Goal: Transaction & Acquisition: Purchase product/service

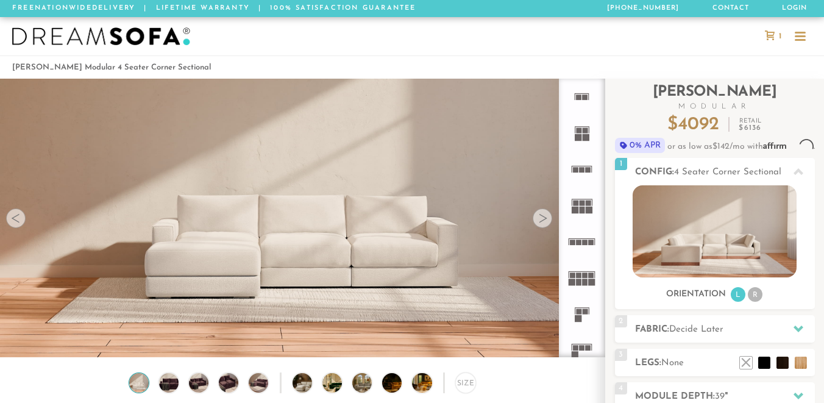
click at [544, 223] on div at bounding box center [543, 219] width 20 height 20
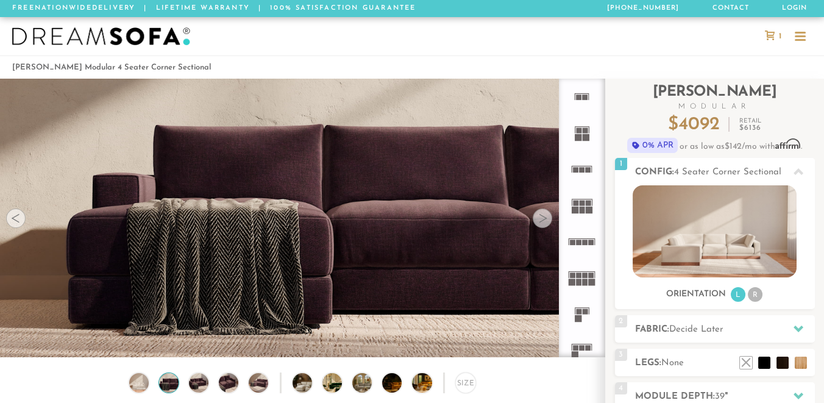
click at [543, 223] on div at bounding box center [543, 219] width 20 height 20
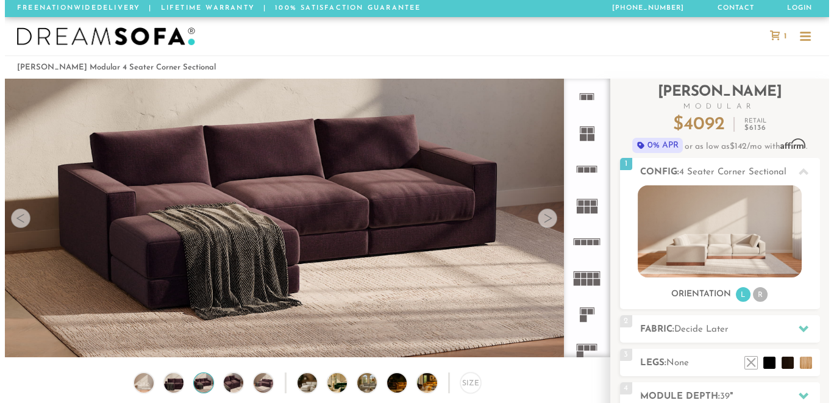
scroll to position [13227, 814]
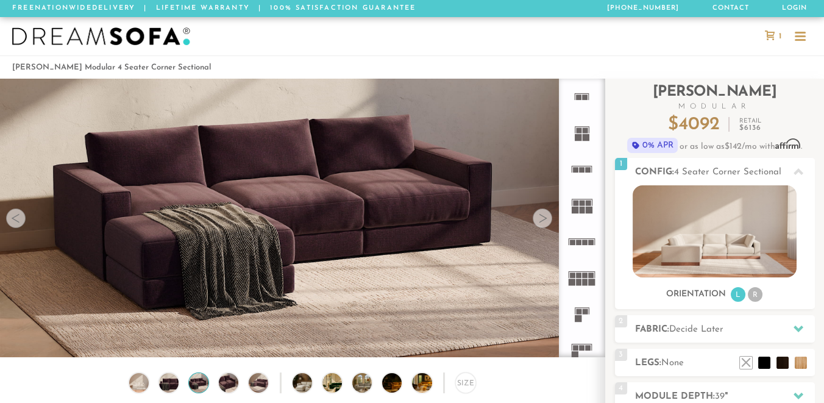
click at [543, 223] on div at bounding box center [543, 219] width 20 height 20
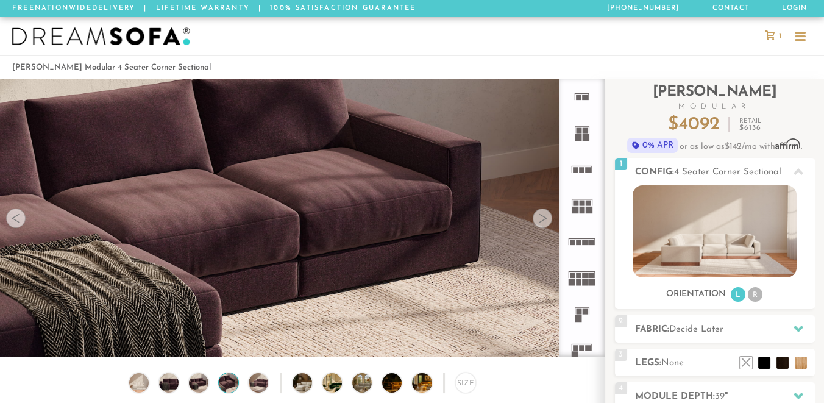
click at [543, 223] on div at bounding box center [543, 219] width 20 height 20
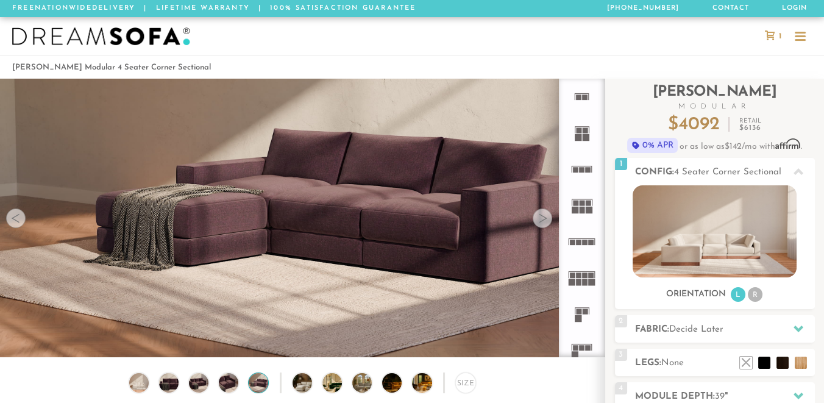
click at [543, 223] on div at bounding box center [543, 219] width 20 height 20
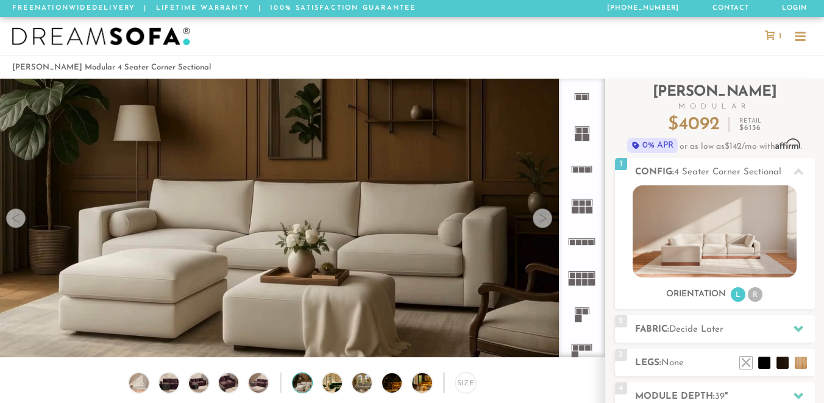
click at [544, 223] on div at bounding box center [543, 219] width 20 height 20
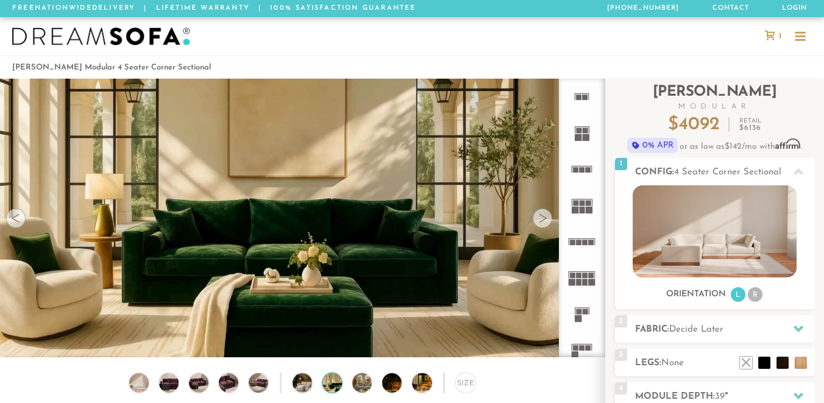
click at [543, 223] on div at bounding box center [543, 219] width 20 height 20
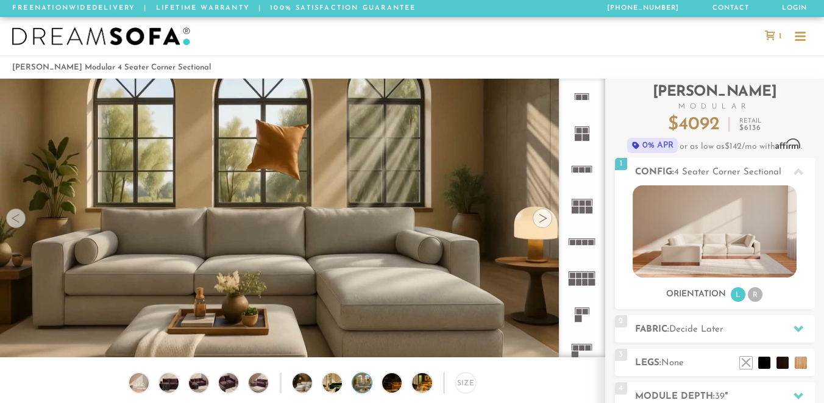
click at [544, 226] on div at bounding box center [543, 219] width 20 height 20
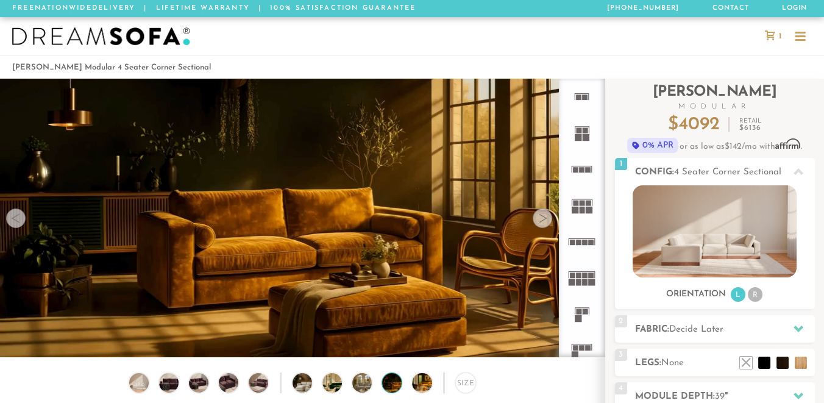
click at [543, 226] on div at bounding box center [543, 219] width 20 height 20
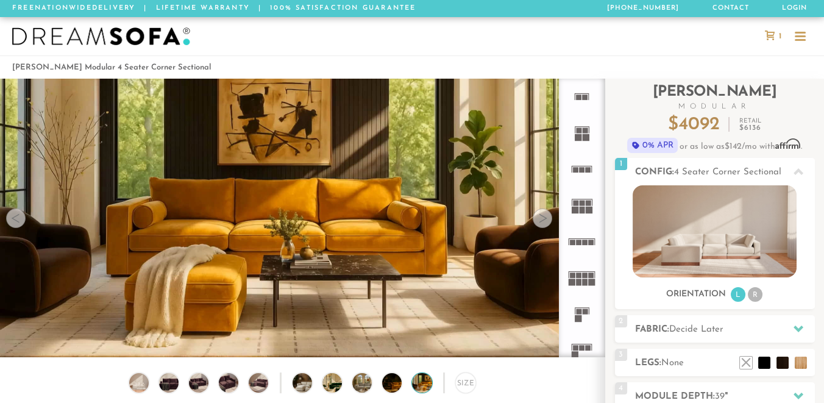
click at [542, 226] on div at bounding box center [543, 219] width 20 height 20
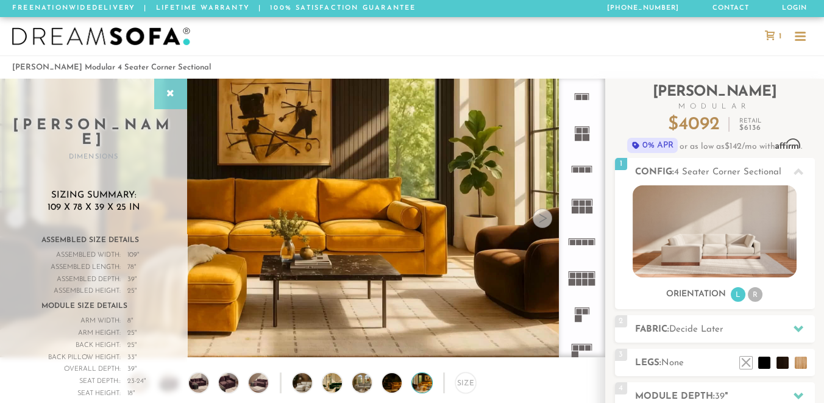
click at [180, 96] on div at bounding box center [170, 94] width 33 height 30
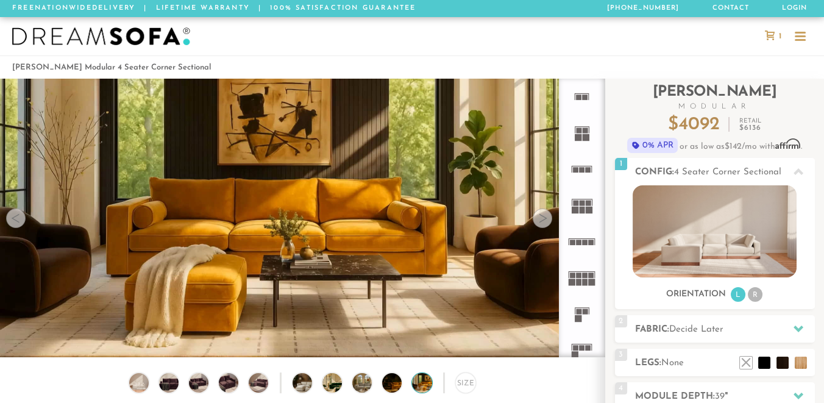
click at [223, 48] on div at bounding box center [412, 36] width 824 height 38
click at [169, 92] on video at bounding box center [302, 200] width 605 height 340
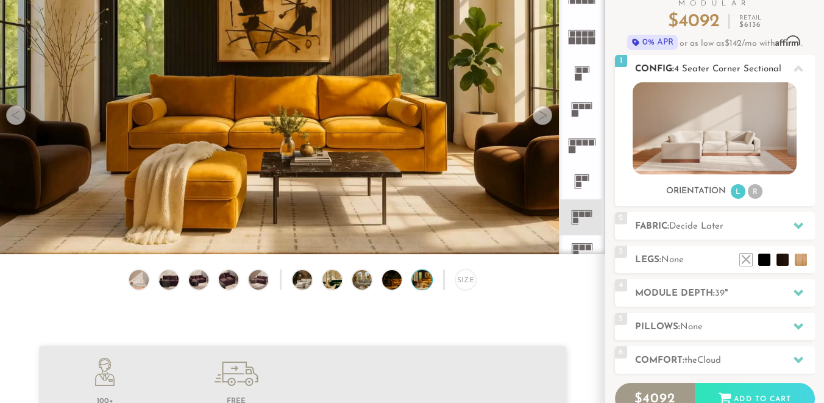
scroll to position [102, 0]
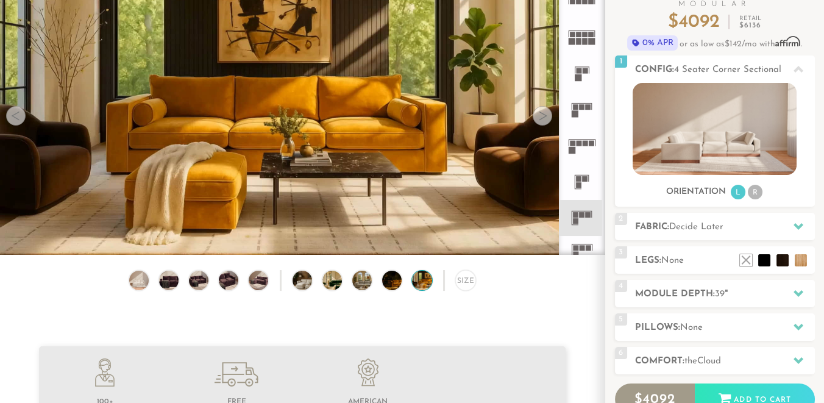
click at [754, 191] on li "R" at bounding box center [755, 192] width 15 height 15
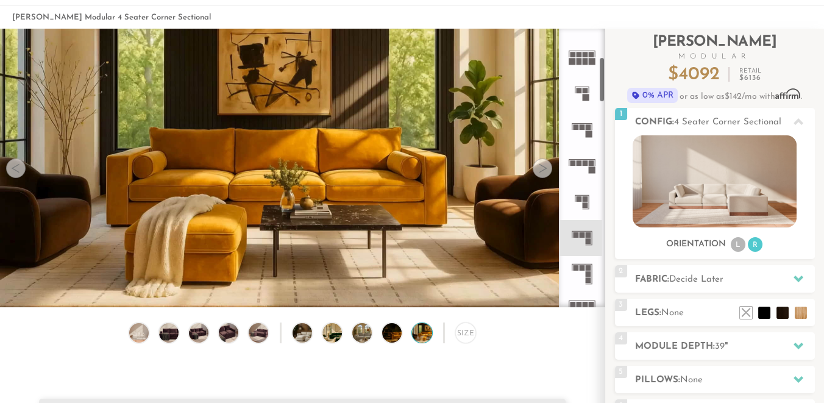
scroll to position [175, 0]
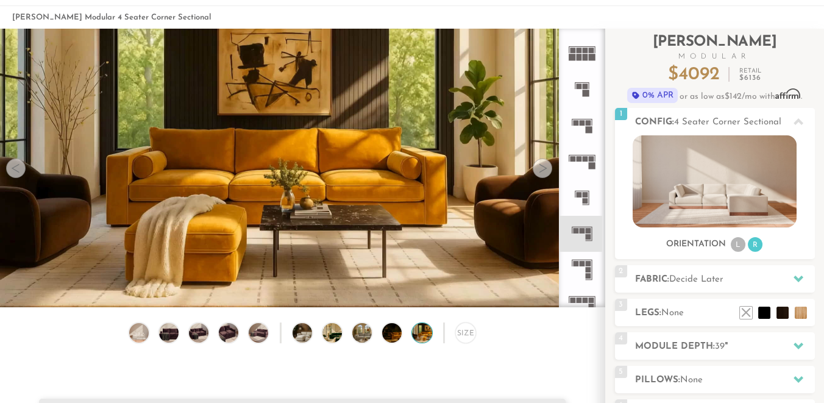
click at [590, 275] on rect at bounding box center [588, 276] width 5 height 5
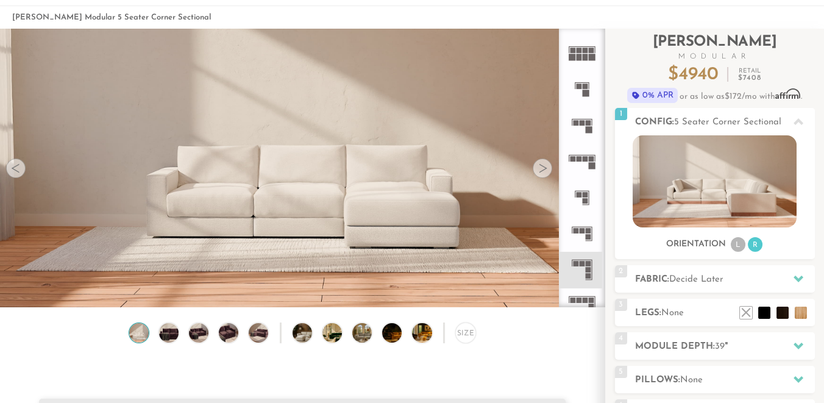
click at [584, 267] on icon at bounding box center [582, 270] width 36 height 36
click at [540, 167] on div at bounding box center [543, 169] width 20 height 20
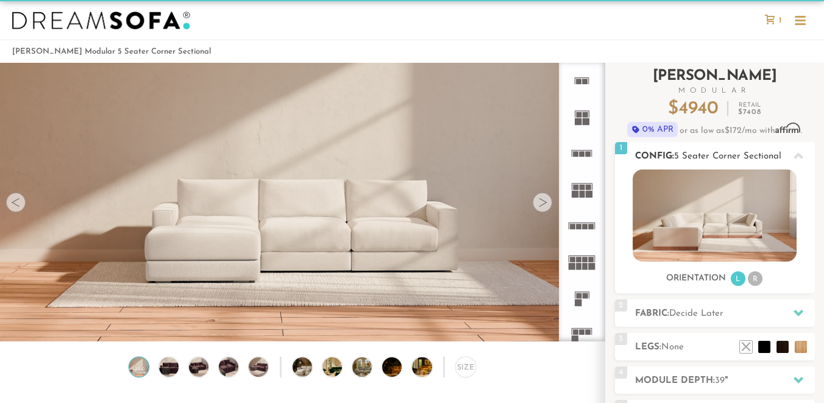
scroll to position [35, 0]
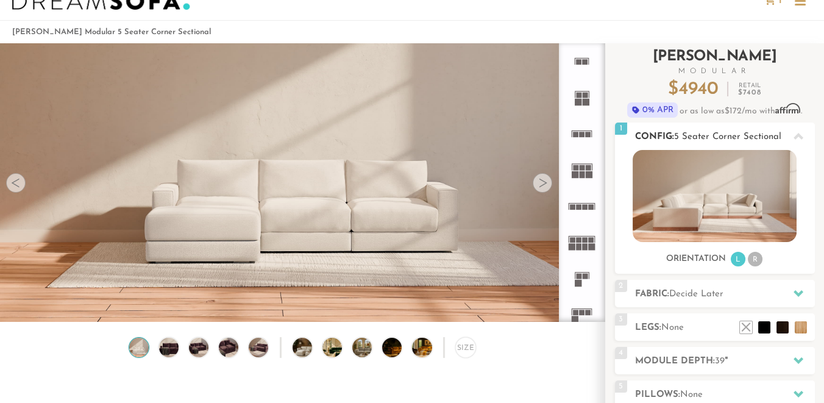
click at [756, 261] on li "R" at bounding box center [755, 259] width 15 height 15
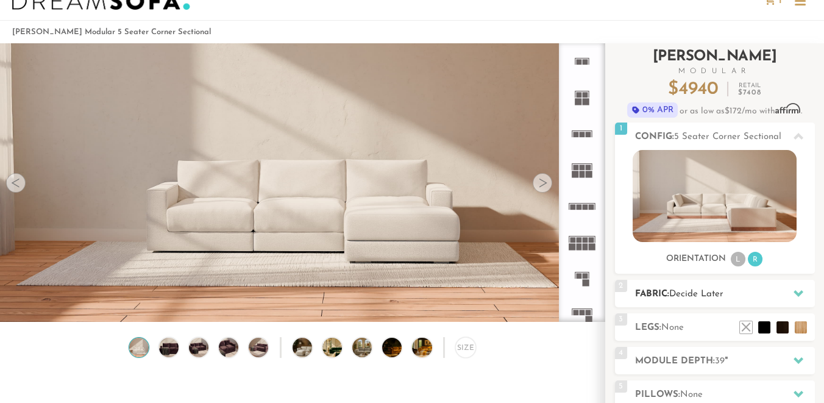
click at [699, 284] on div "2 Fabric: Decide Later" at bounding box center [715, 293] width 200 height 27
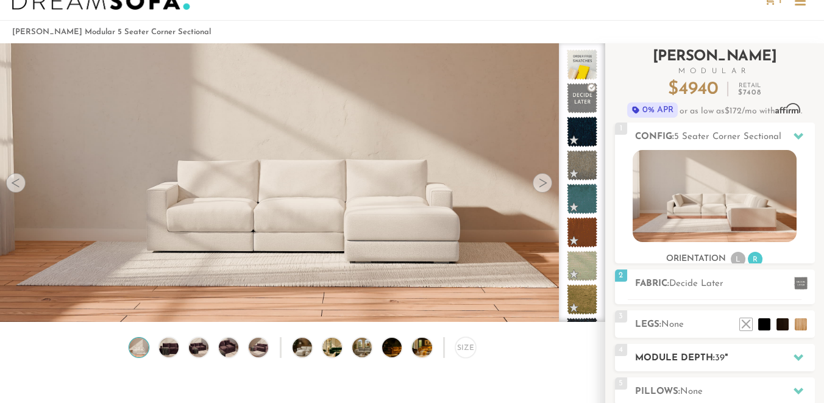
scroll to position [112, 0]
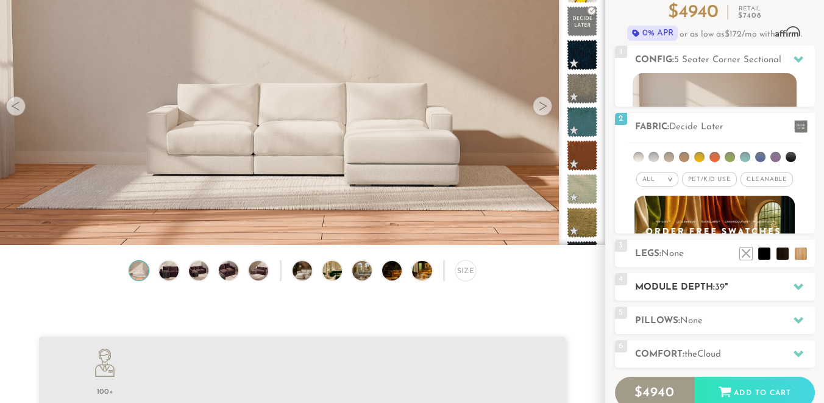
click at [798, 282] on div at bounding box center [799, 286] width 26 height 25
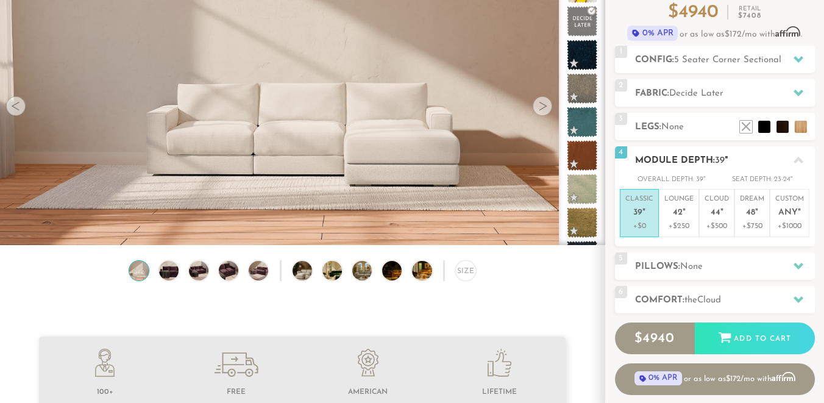
click at [640, 215] on span "39" at bounding box center [637, 213] width 9 height 10
click at [688, 266] on span "None" at bounding box center [691, 266] width 23 height 9
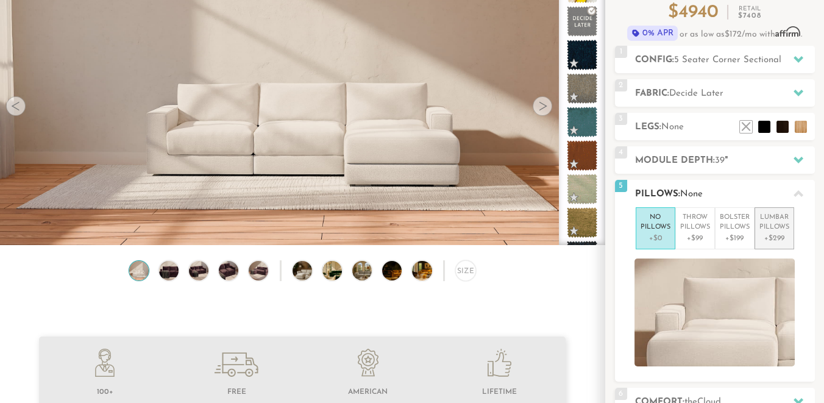
click at [772, 227] on p "Lumbar Pillows" at bounding box center [775, 223] width 30 height 20
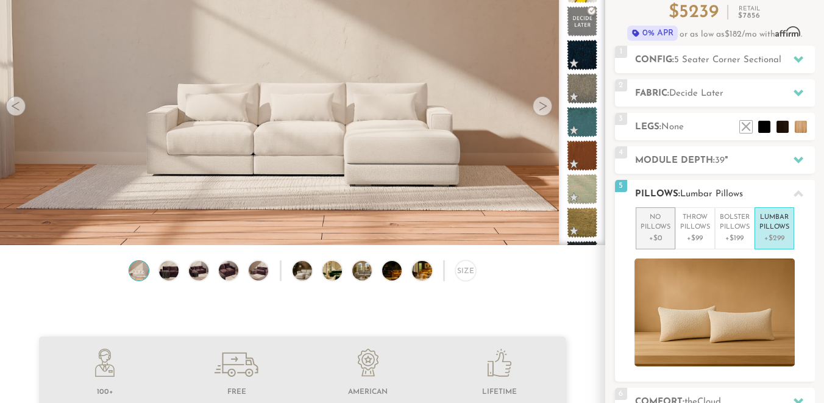
click at [654, 231] on p "No Pillows" at bounding box center [656, 223] width 30 height 20
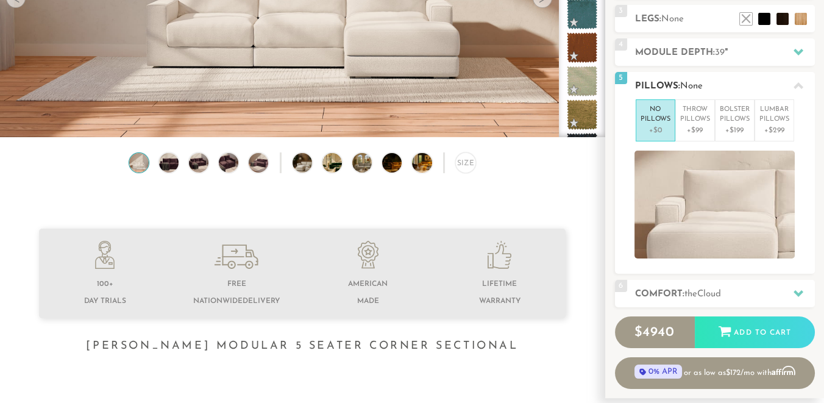
scroll to position [251, 0]
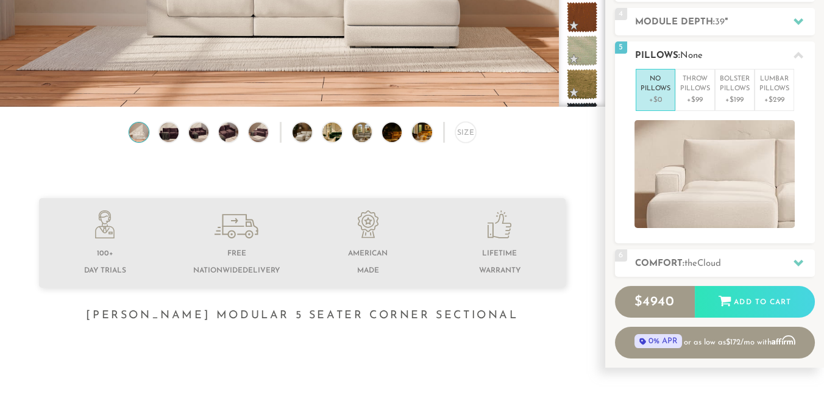
click at [697, 262] on span "the" at bounding box center [691, 263] width 13 height 9
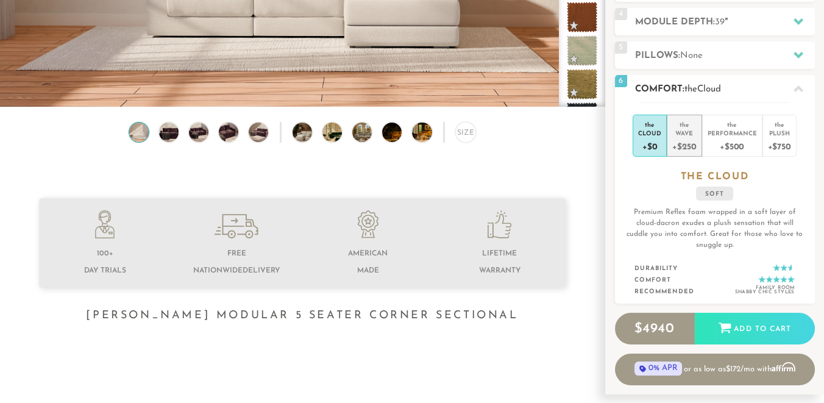
click at [689, 143] on div "+$250" at bounding box center [684, 146] width 24 height 18
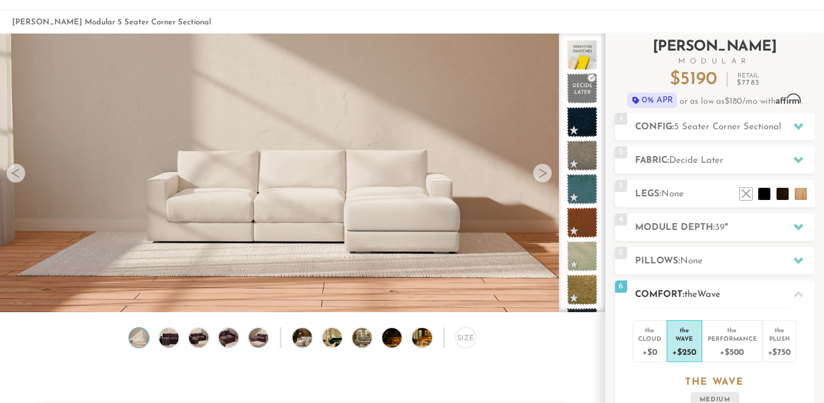
scroll to position [37, 0]
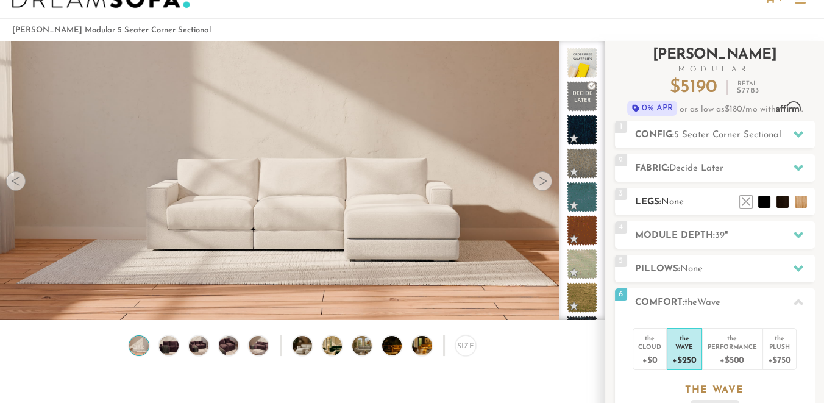
click at [705, 203] on h2 "Legs: None" at bounding box center [725, 202] width 180 height 14
click at [675, 202] on span "None" at bounding box center [673, 202] width 23 height 9
click at [801, 201] on li at bounding box center [782, 183] width 49 height 49
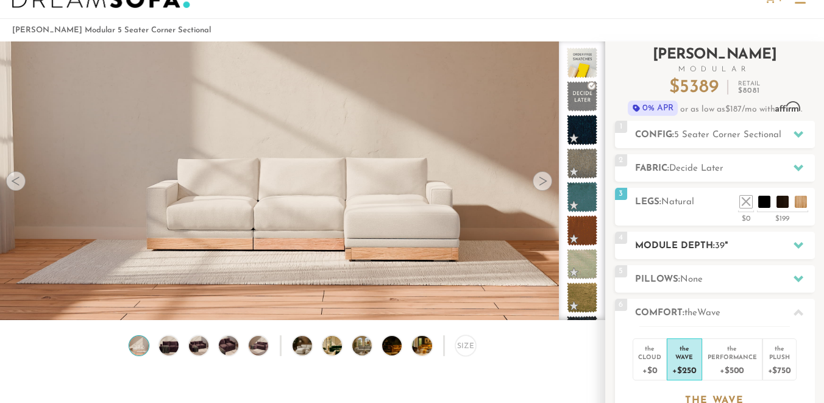
click at [783, 201] on li at bounding box center [783, 202] width 12 height 12
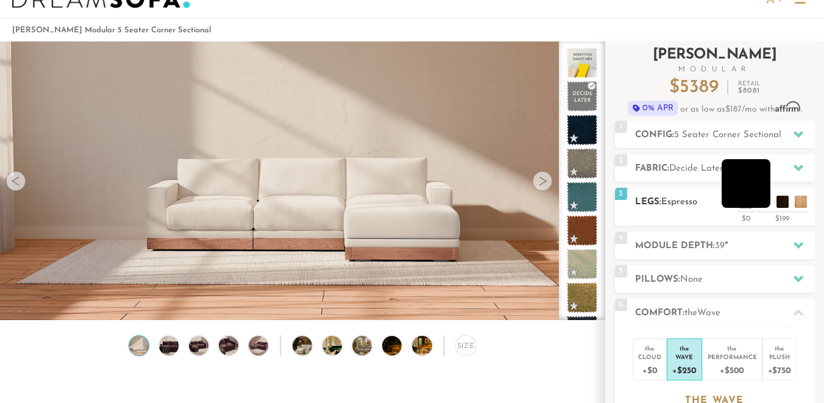
click at [765, 201] on li at bounding box center [746, 183] width 49 height 49
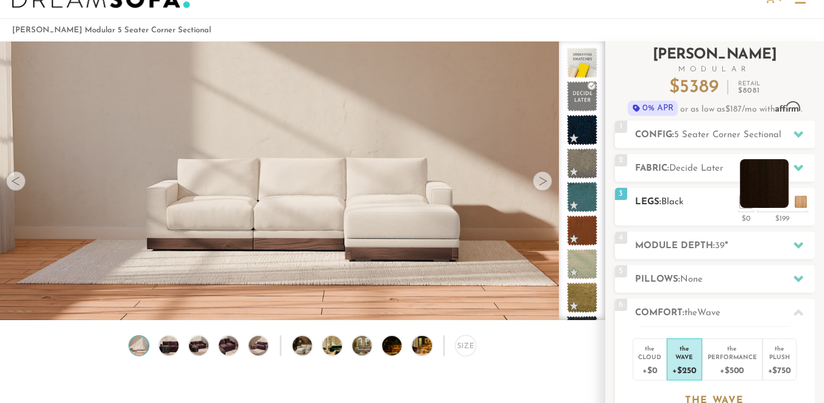
click at [782, 202] on li at bounding box center [764, 183] width 49 height 49
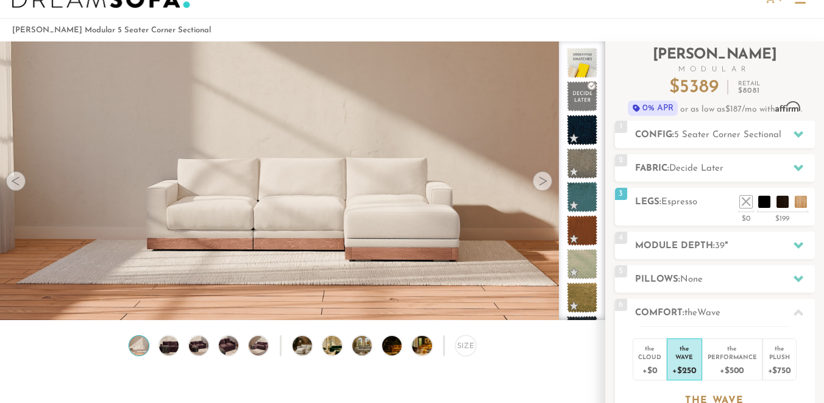
click at [545, 184] on div at bounding box center [543, 181] width 20 height 20
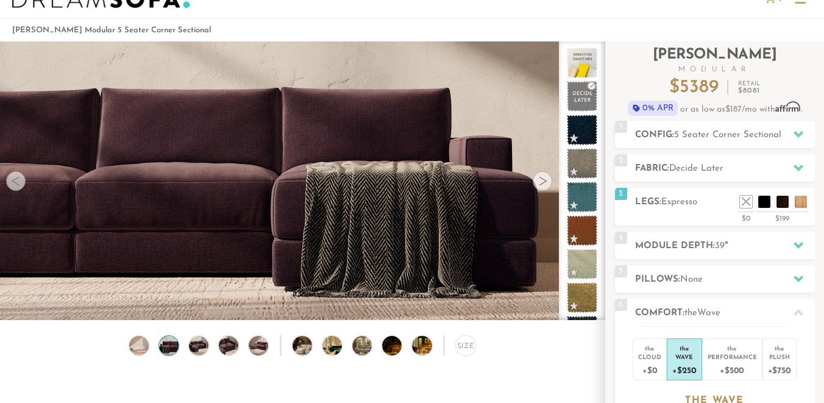
click at [545, 185] on div at bounding box center [543, 181] width 20 height 20
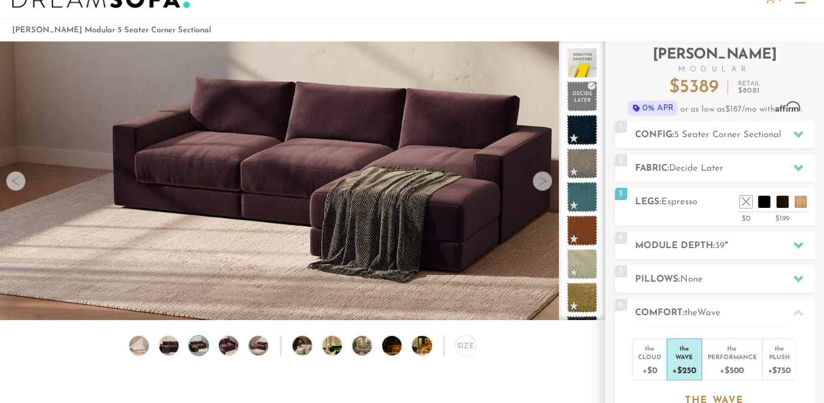
click at [544, 185] on div at bounding box center [543, 181] width 20 height 20
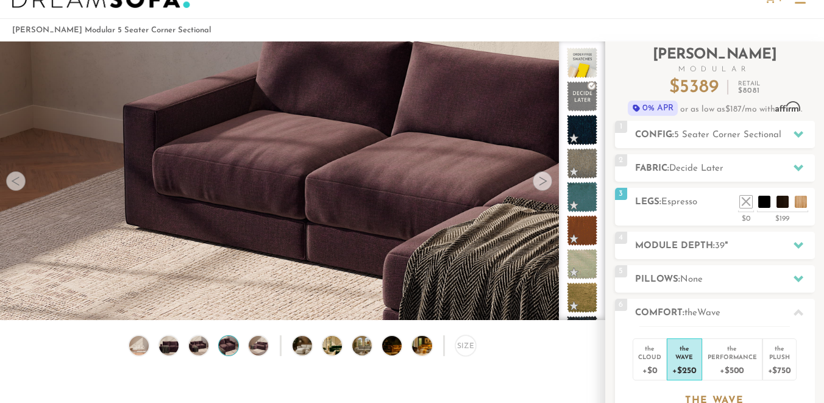
click at [544, 185] on div at bounding box center [543, 181] width 20 height 20
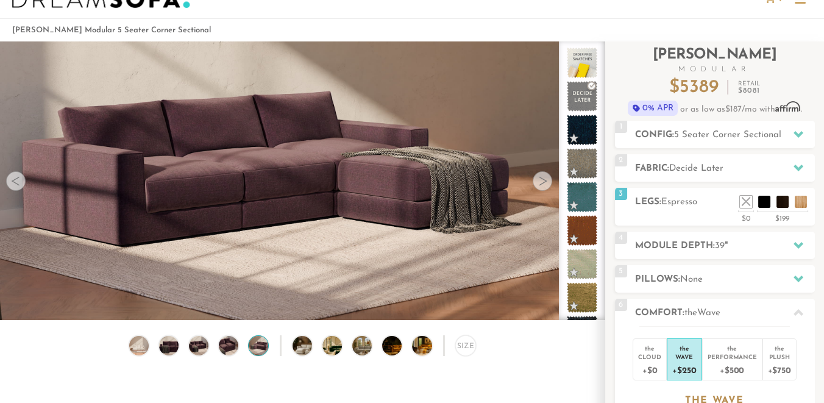
click at [544, 185] on div at bounding box center [543, 181] width 20 height 20
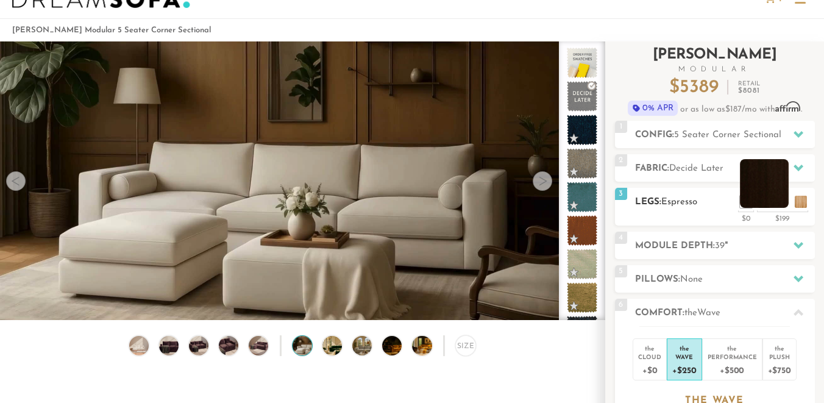
click at [785, 196] on li at bounding box center [764, 183] width 49 height 49
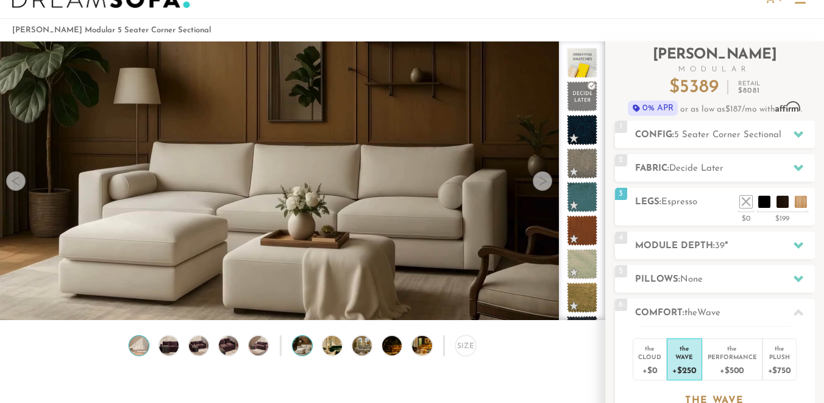
click at [141, 350] on img at bounding box center [139, 346] width 24 height 20
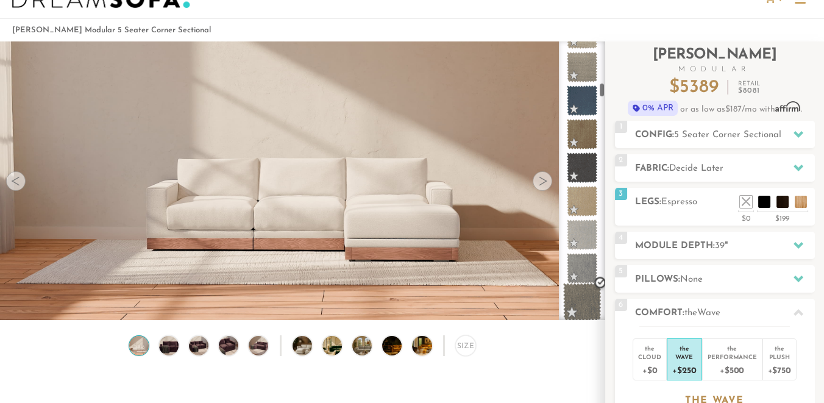
scroll to position [1092, 0]
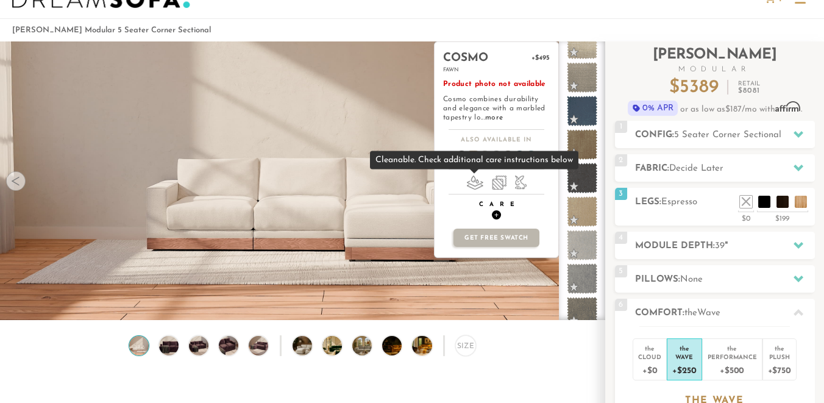
click at [499, 221] on div "cosmo +$495 fawn Product photo not available Cosmo combines durability and eleg…" at bounding box center [497, 144] width 124 height 205
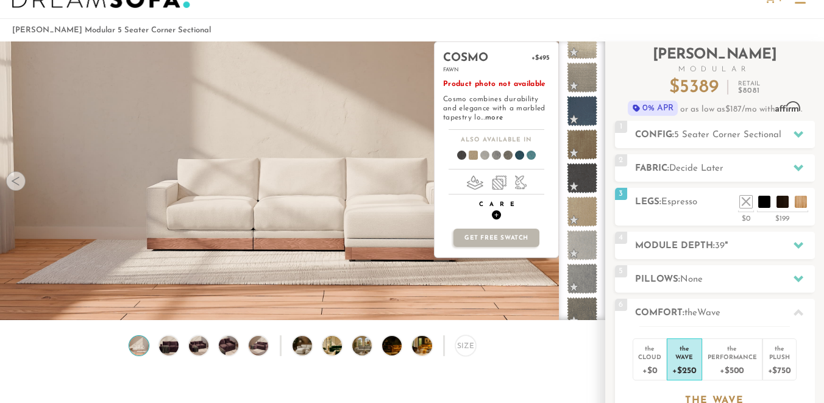
click at [499, 216] on span "+" at bounding box center [496, 214] width 9 height 9
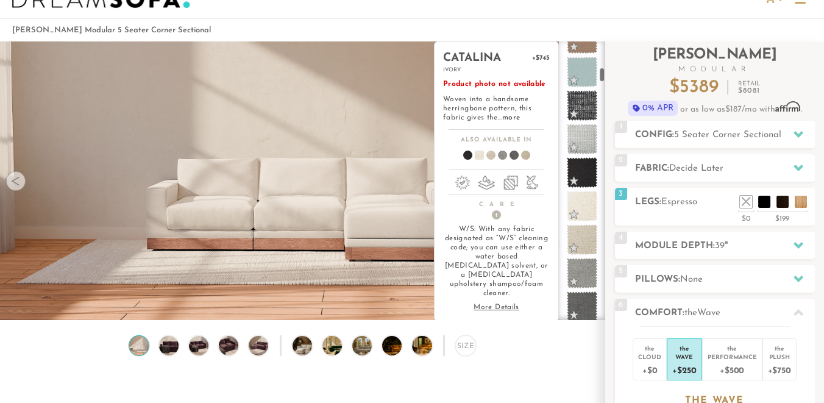
scroll to position [649, 0]
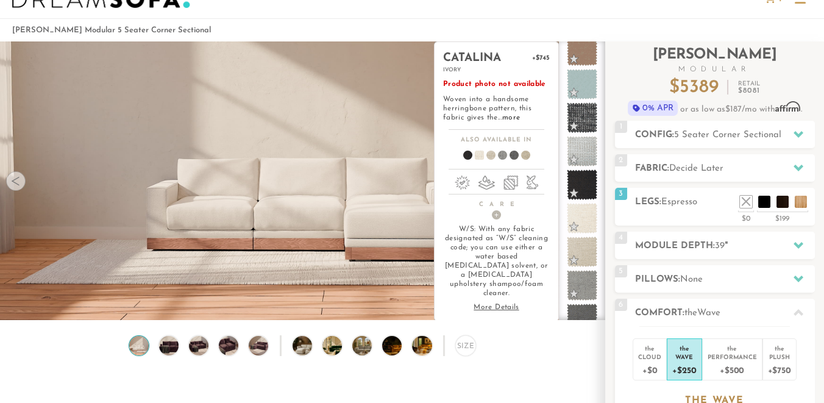
click at [585, 214] on span at bounding box center [582, 218] width 30 height 30
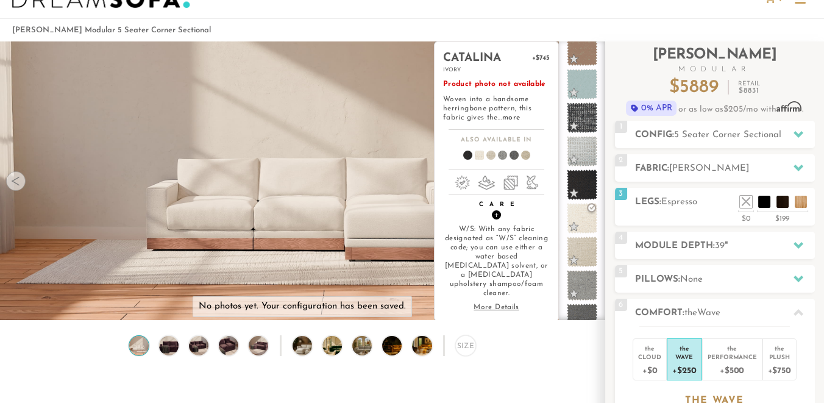
click at [494, 216] on span "+" at bounding box center [496, 214] width 9 height 9
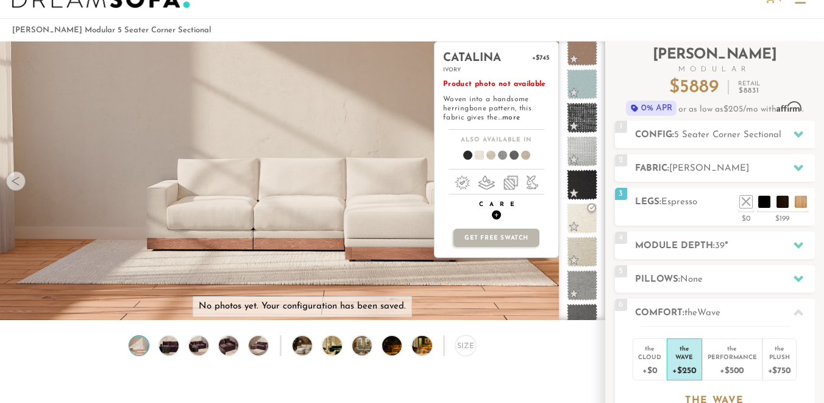
click at [496, 215] on span "+" at bounding box center [496, 214] width 9 height 9
click at [498, 217] on span "+" at bounding box center [496, 214] width 9 height 9
click at [498, 213] on span "+" at bounding box center [496, 214] width 9 height 9
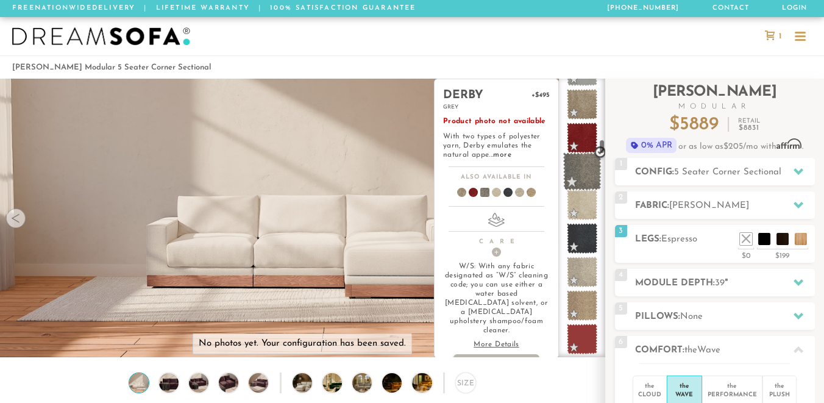
scroll to position [1611, 0]
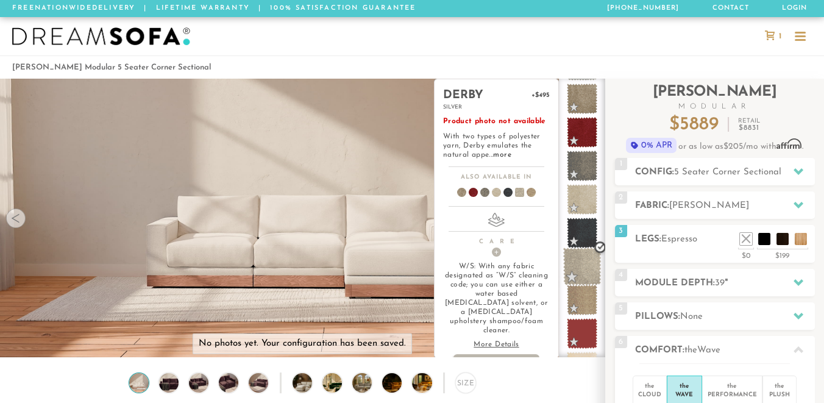
click at [583, 266] on span at bounding box center [582, 267] width 38 height 38
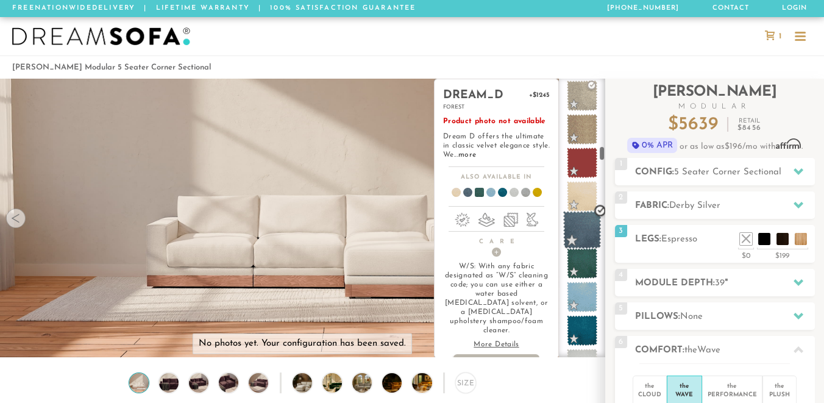
scroll to position [1784, 0]
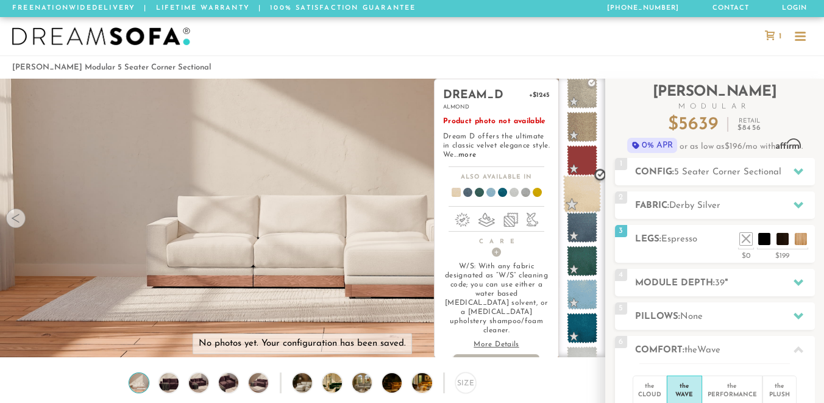
click at [583, 196] on span at bounding box center [582, 194] width 38 height 38
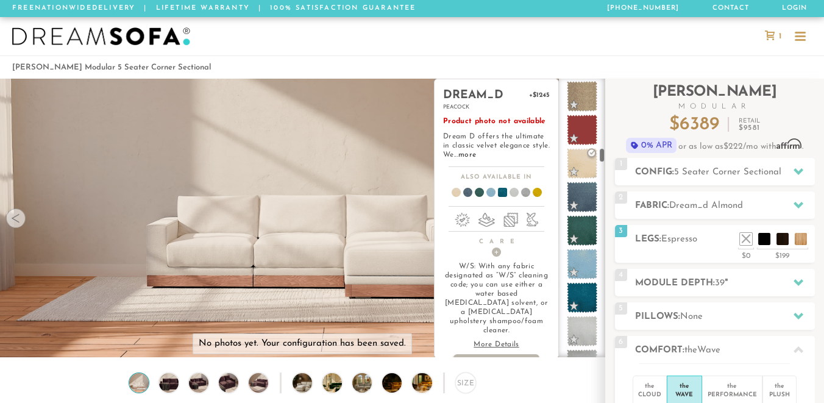
scroll to position [1811, 0]
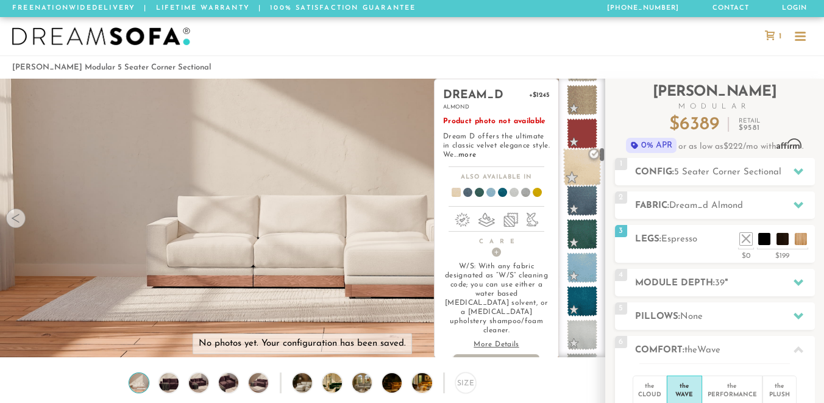
click at [585, 169] on span at bounding box center [582, 167] width 38 height 38
click at [498, 250] on span "+" at bounding box center [496, 252] width 9 height 9
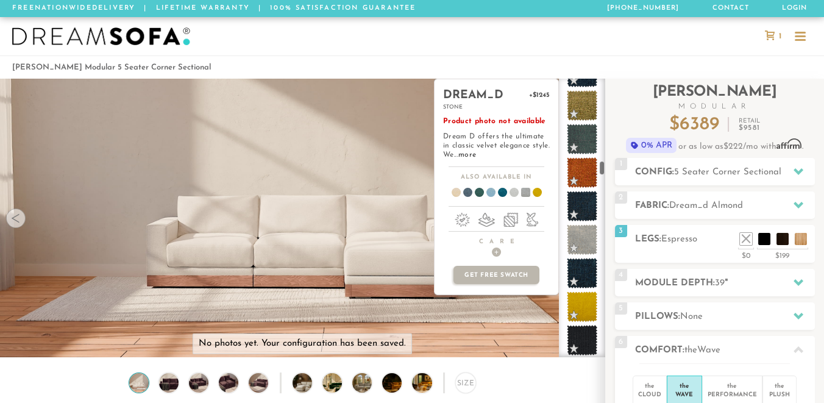
scroll to position [2176, 0]
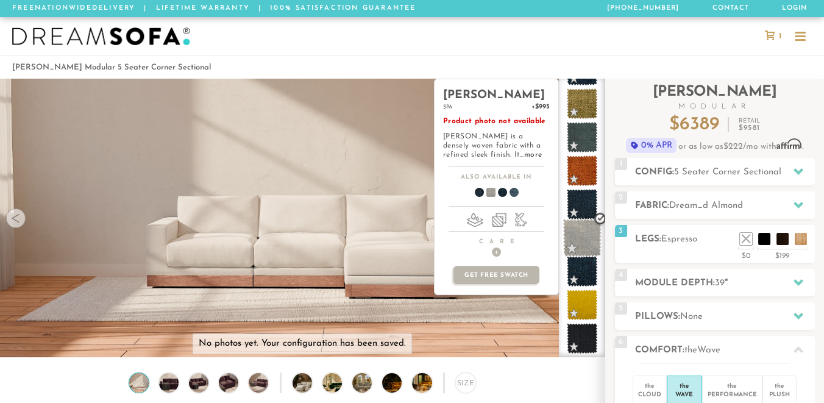
click at [583, 237] on span at bounding box center [582, 238] width 38 height 38
